Goal: Find contact information: Find contact information

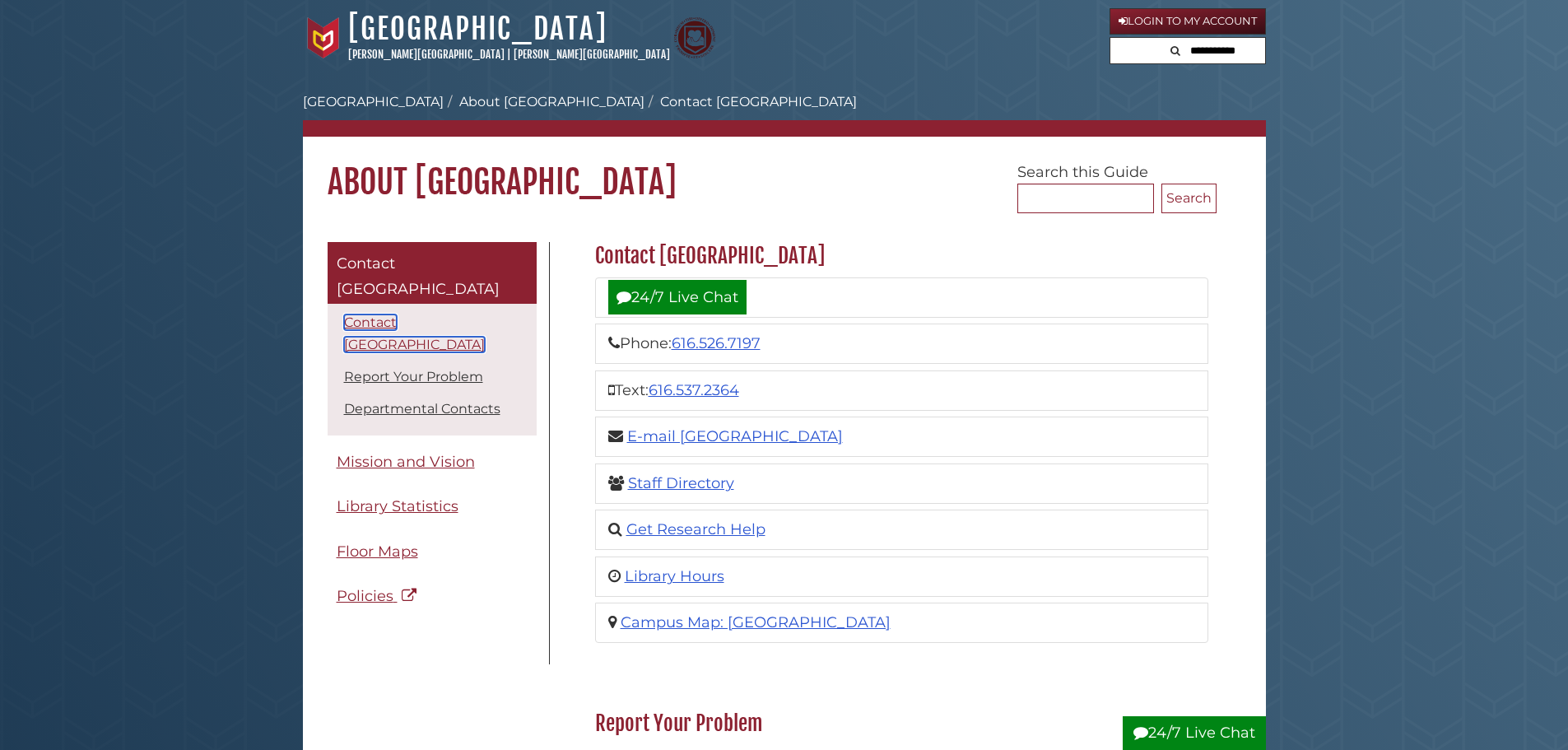
click at [447, 314] on link "Contact Hekman Library" at bounding box center [414, 333] width 141 height 38
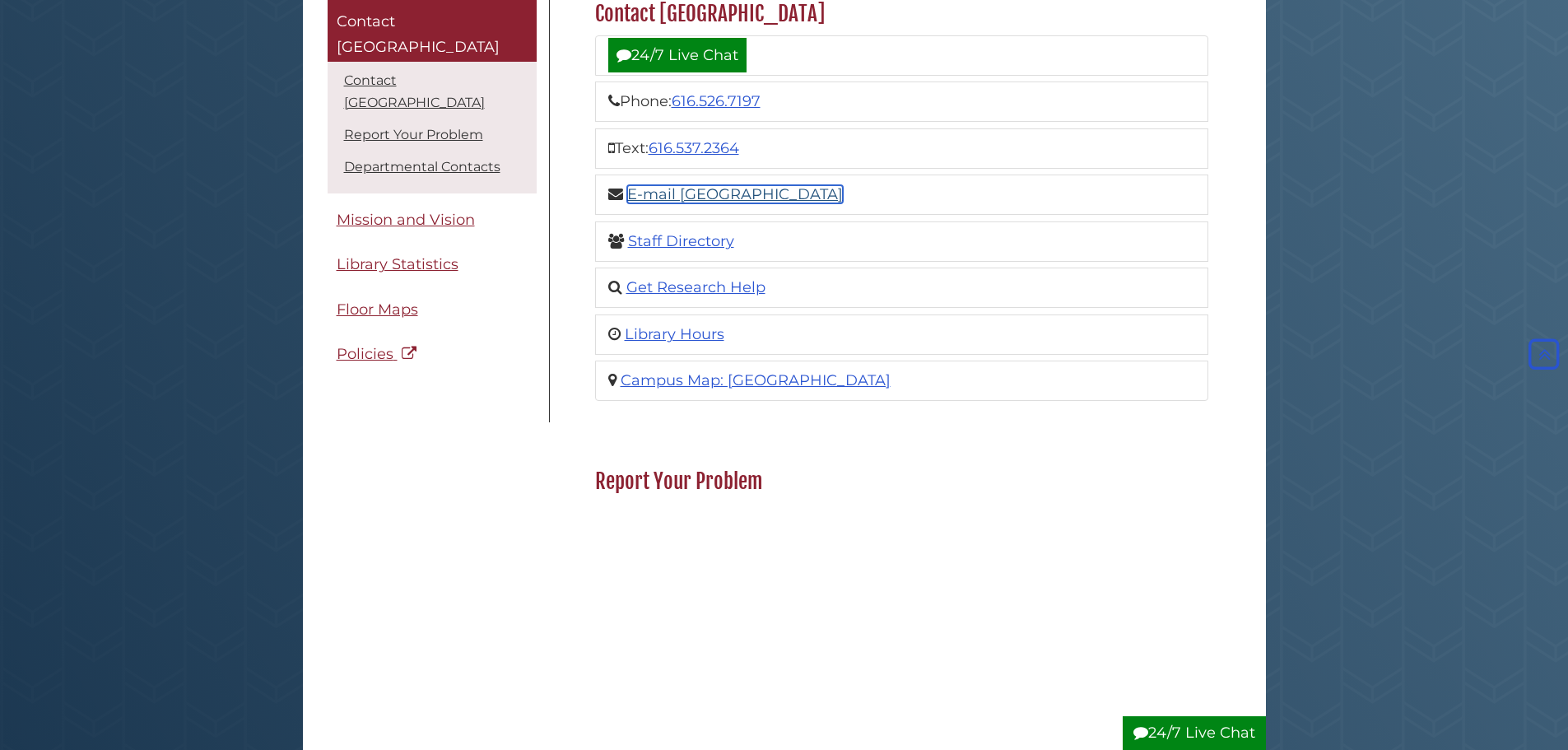
click at [711, 194] on link "E-mail [GEOGRAPHIC_DATA]" at bounding box center [735, 194] width 215 height 18
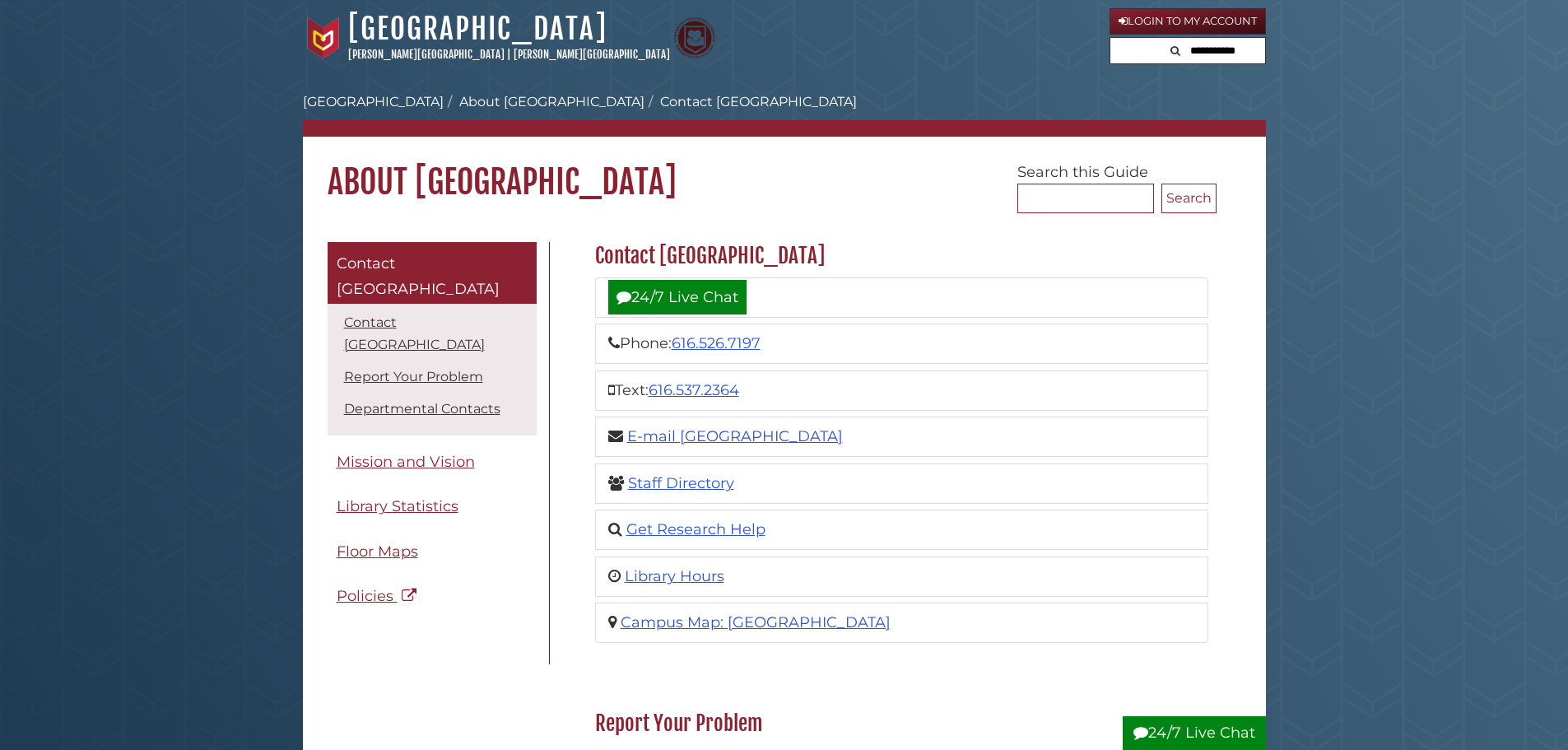
scroll to position [242, 0]
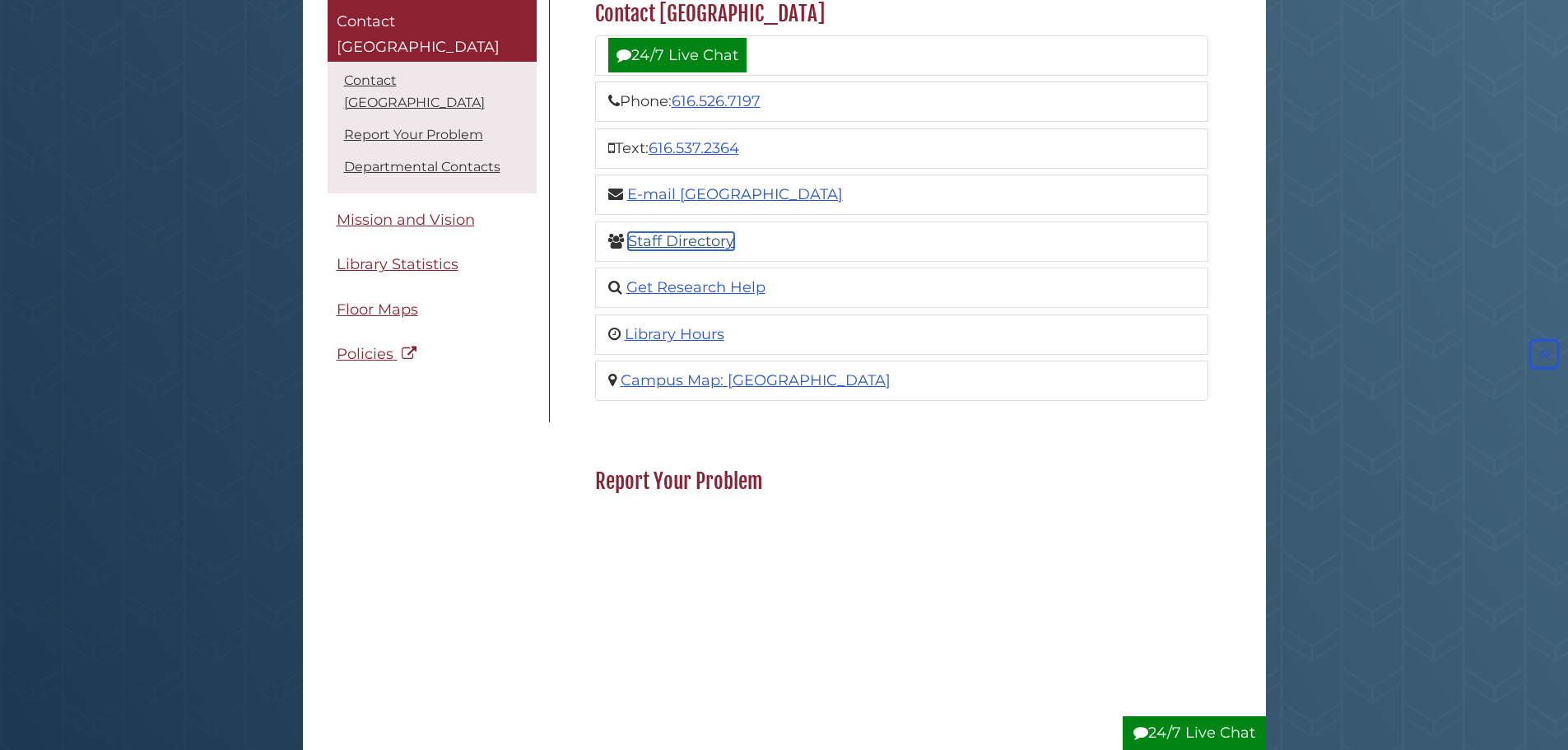
click at [691, 240] on link "Staff Directory" at bounding box center [681, 241] width 106 height 18
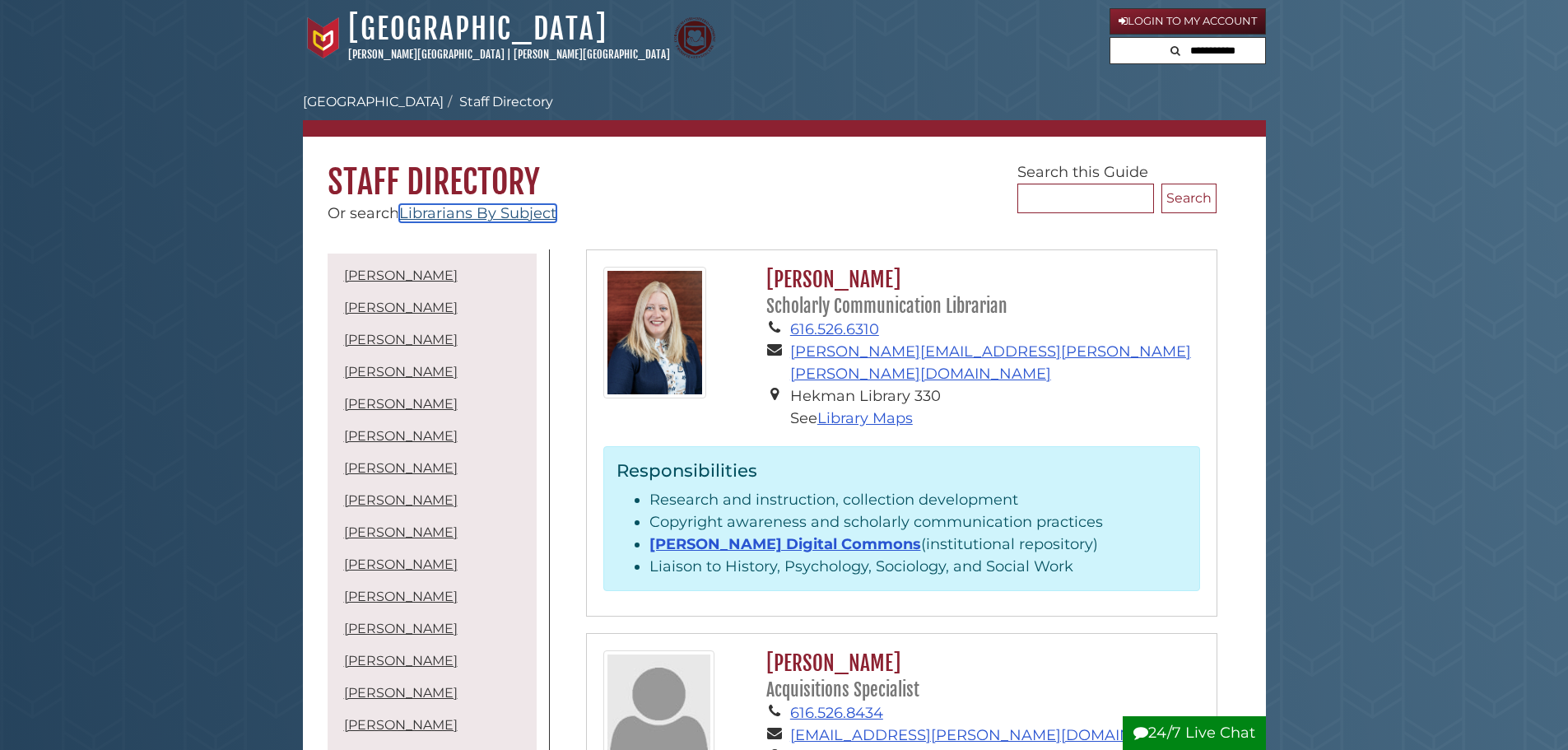
click at [479, 213] on link "Librarians By Subject" at bounding box center [478, 213] width 158 height 18
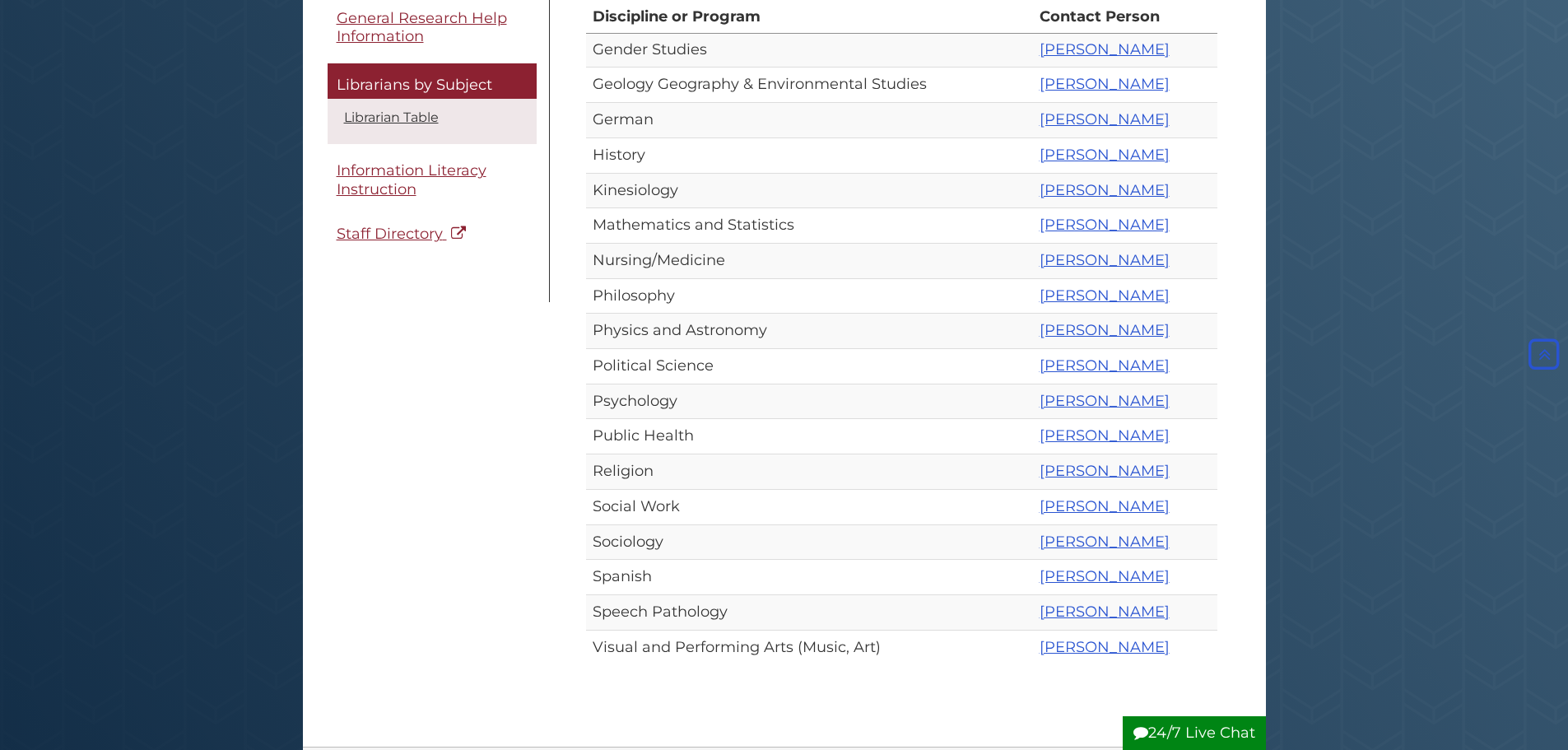
scroll to position [823, 0]
